Goal: Task Accomplishment & Management: Manage account settings

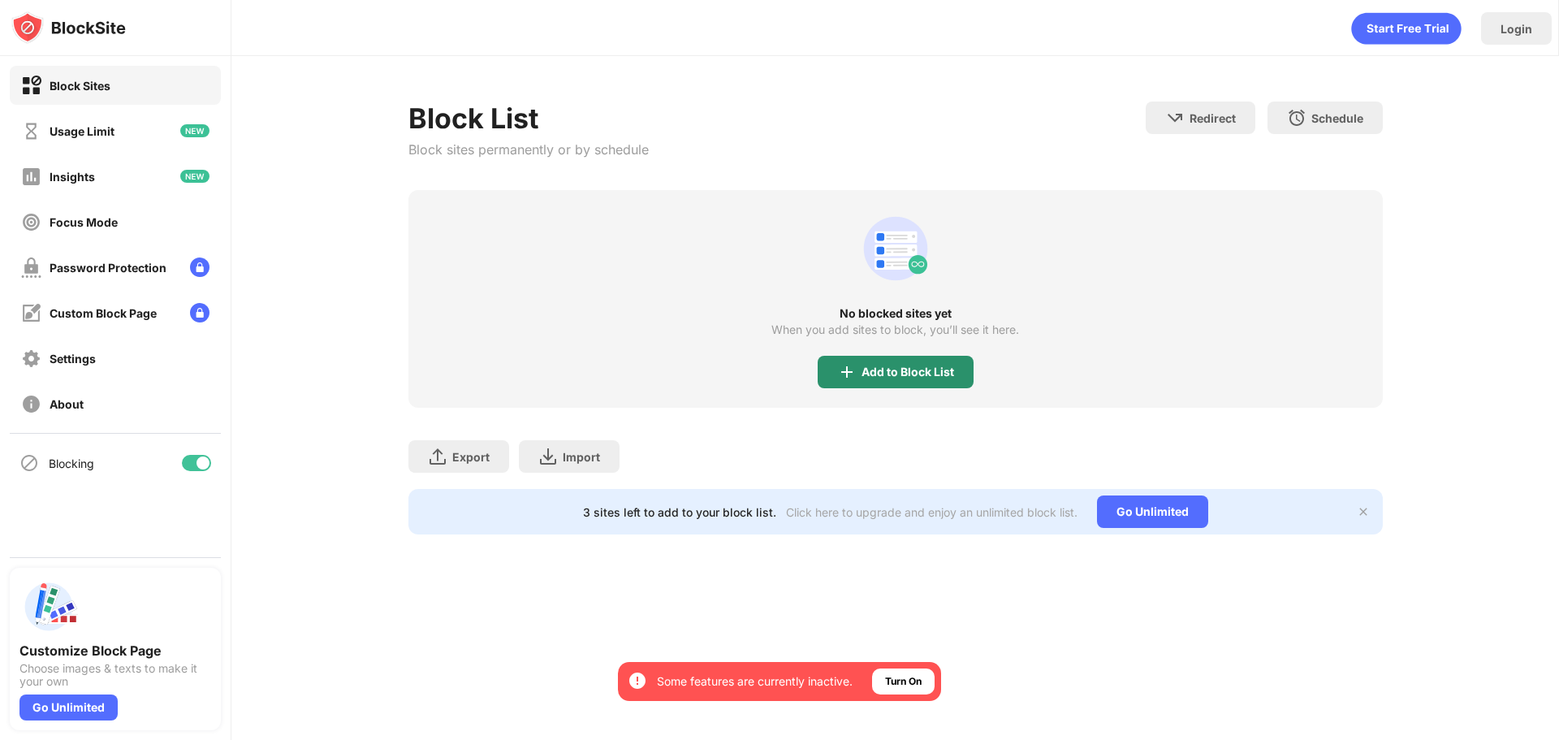
click at [929, 374] on div "Add to Block List" at bounding box center [908, 371] width 93 height 13
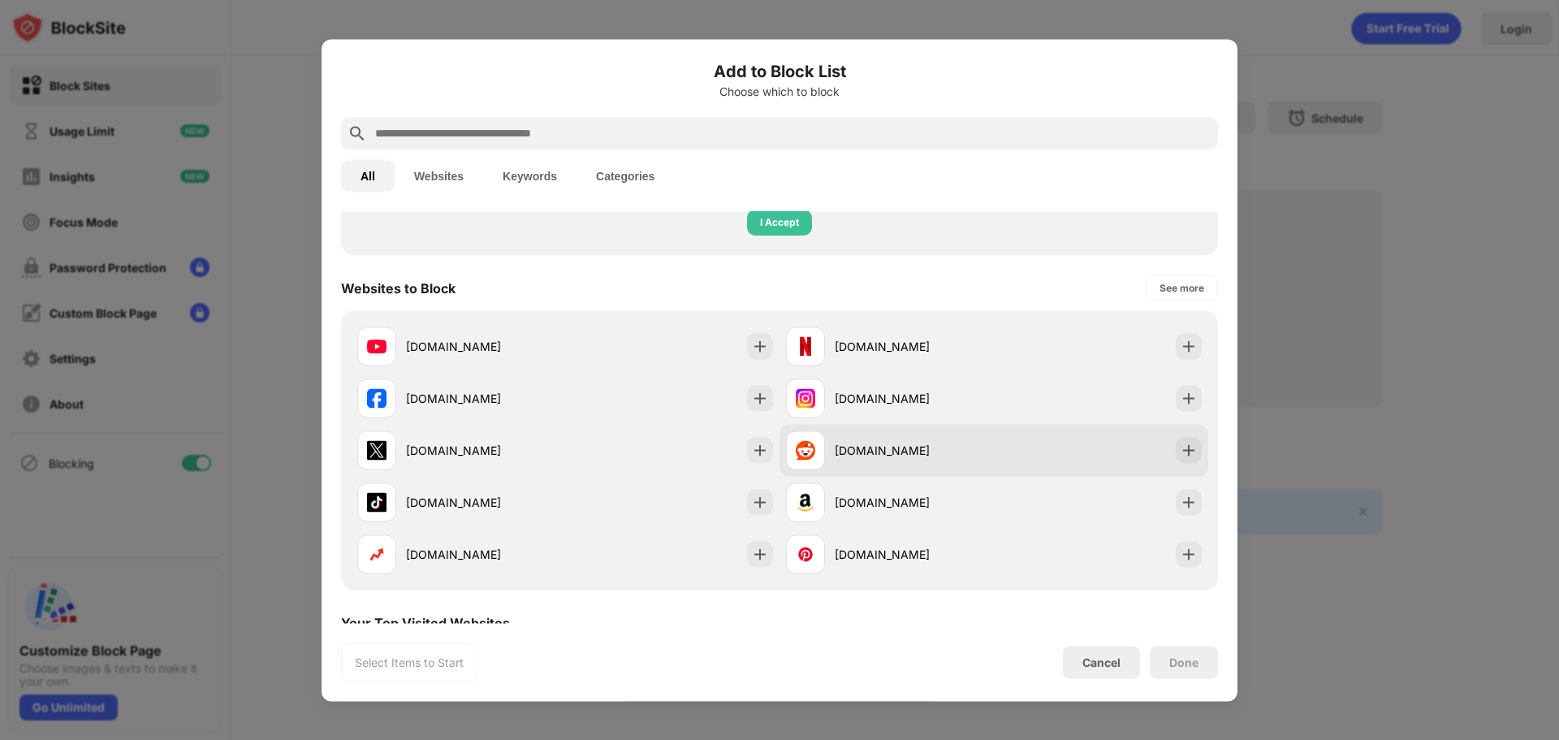
scroll to position [244, 0]
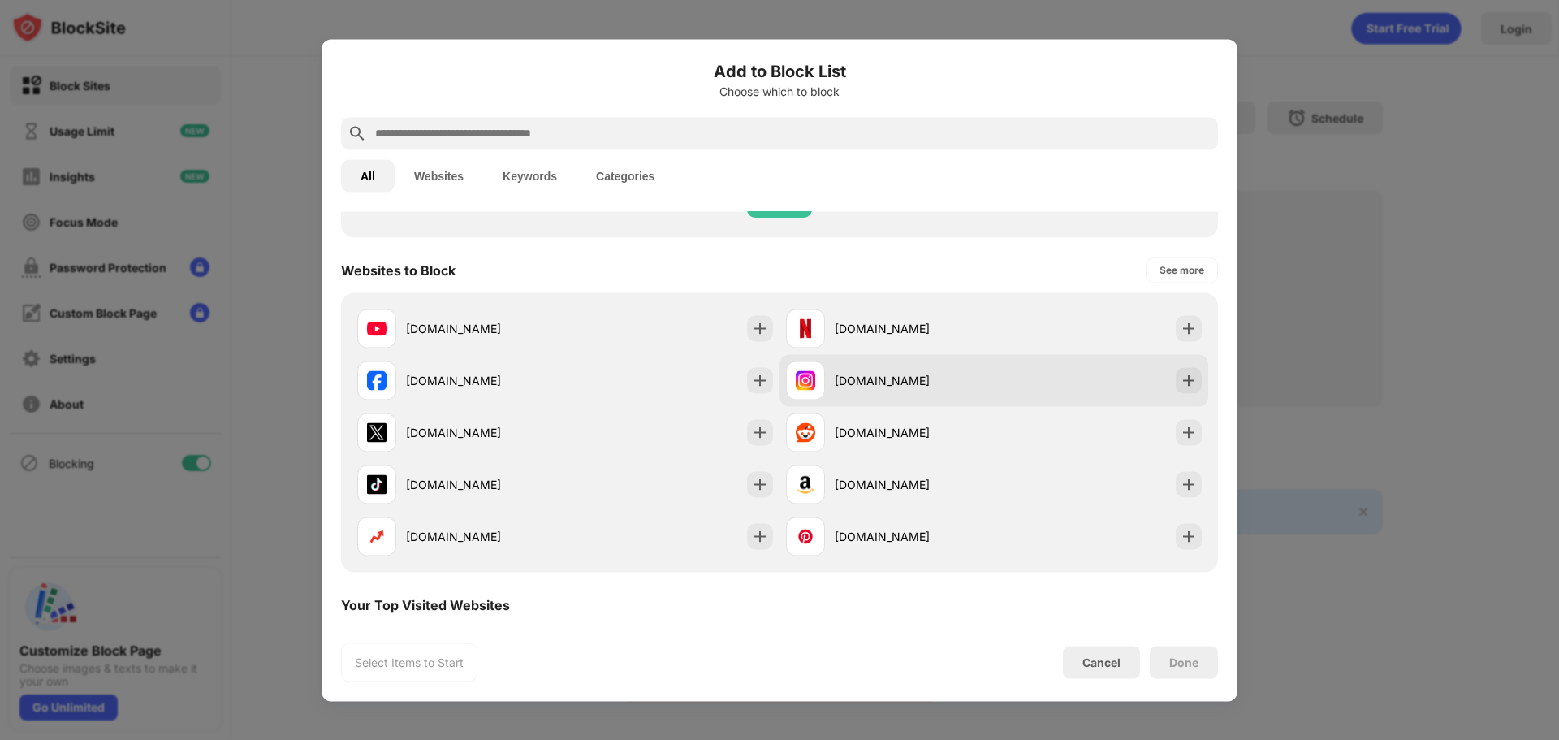
click at [1190, 379] on div "[DOMAIN_NAME]" at bounding box center [994, 380] width 429 height 52
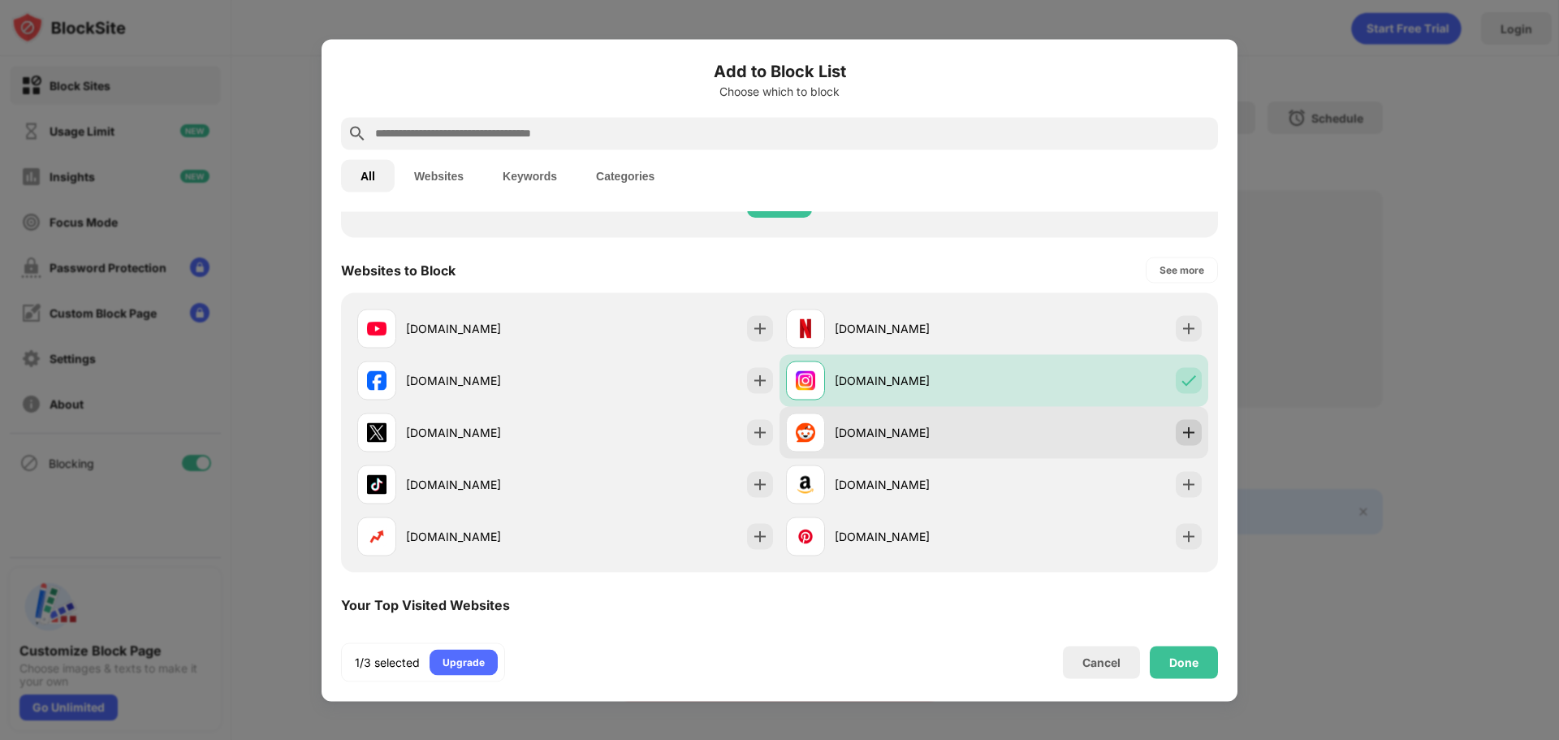
click at [1181, 430] on img at bounding box center [1189, 432] width 16 height 16
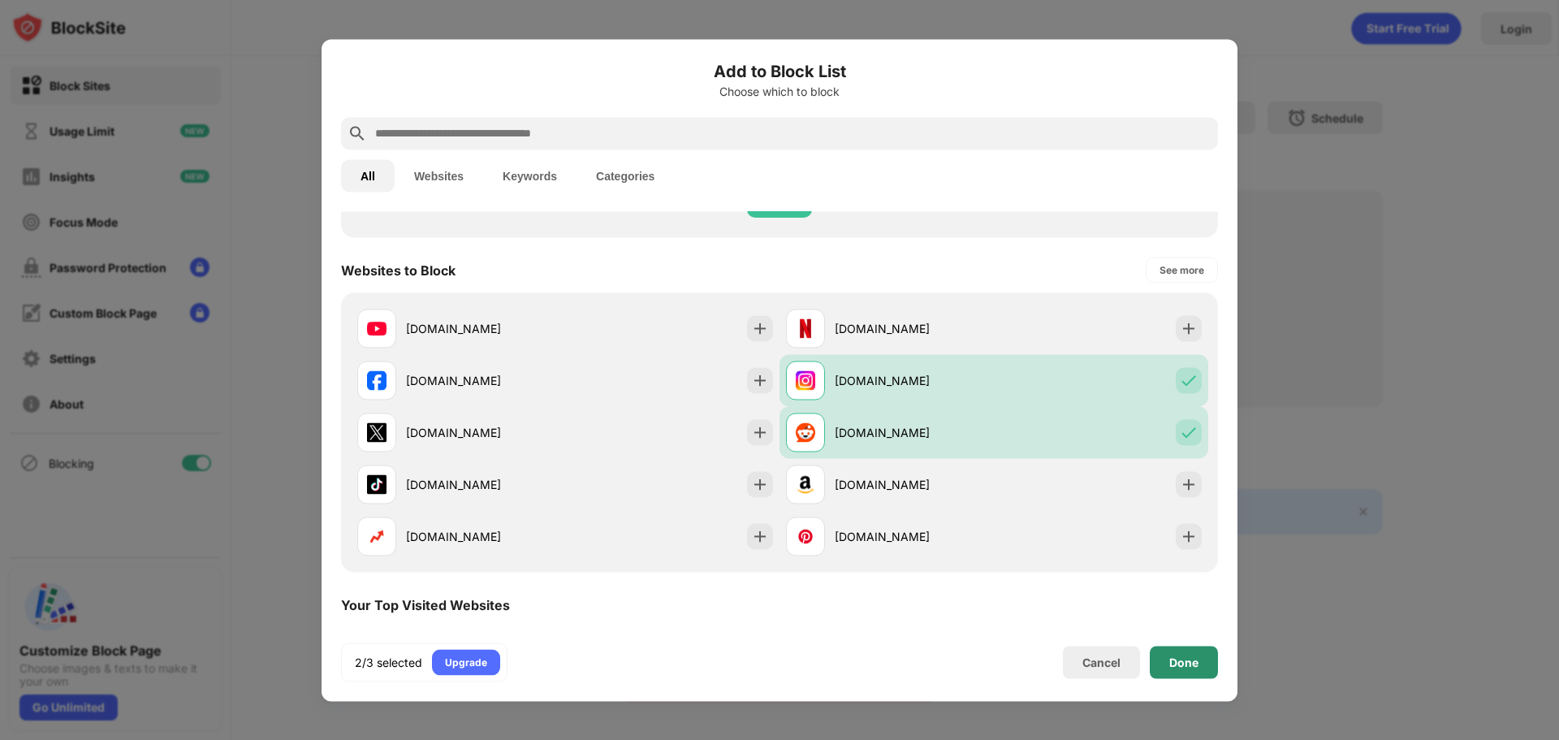
click at [1181, 664] on div "Done" at bounding box center [1183, 661] width 29 height 13
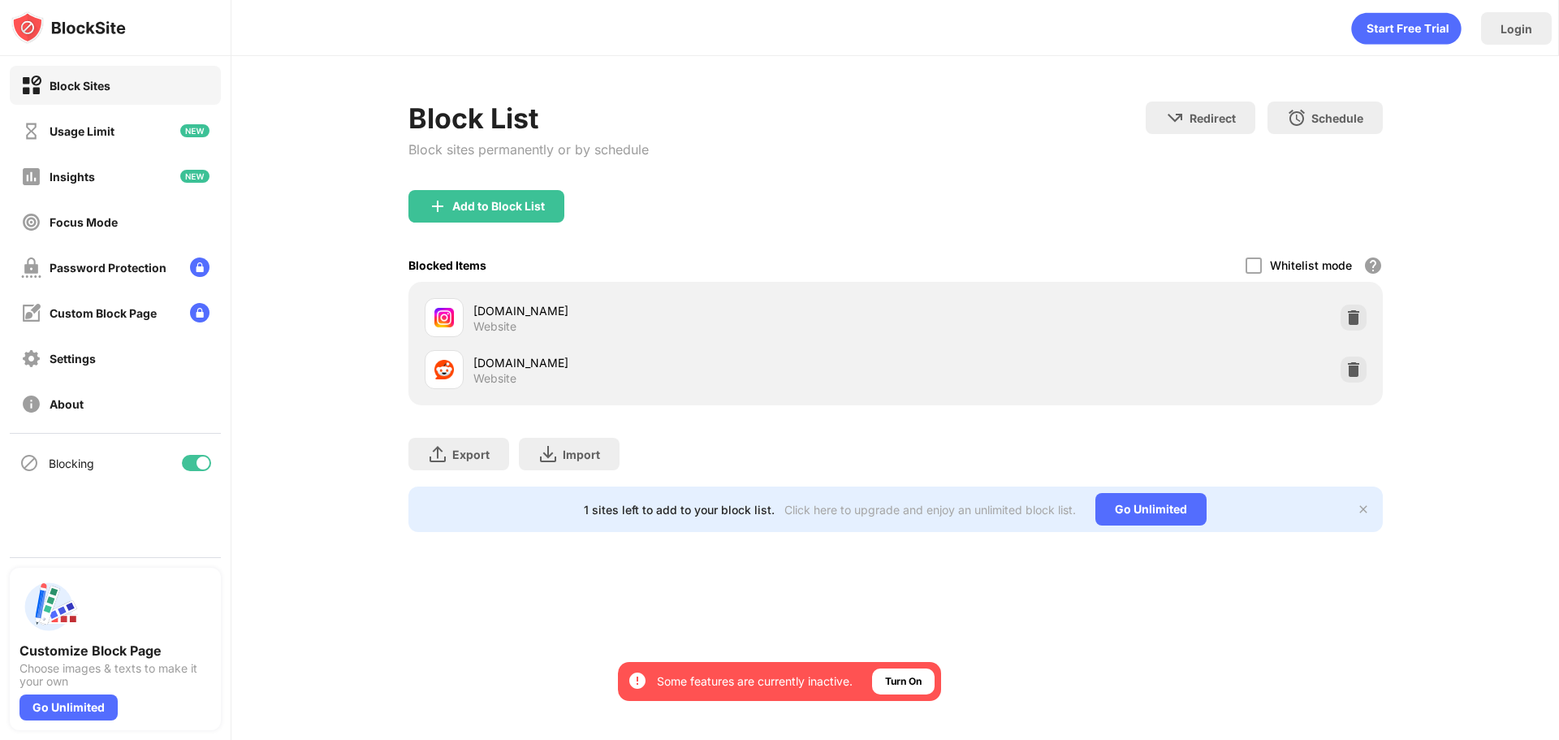
click at [806, 605] on div "Login Block List Block sites permanently or by schedule Redirect Choose a site …" at bounding box center [895, 370] width 1328 height 740
